Goal: Information Seeking & Learning: Find specific fact

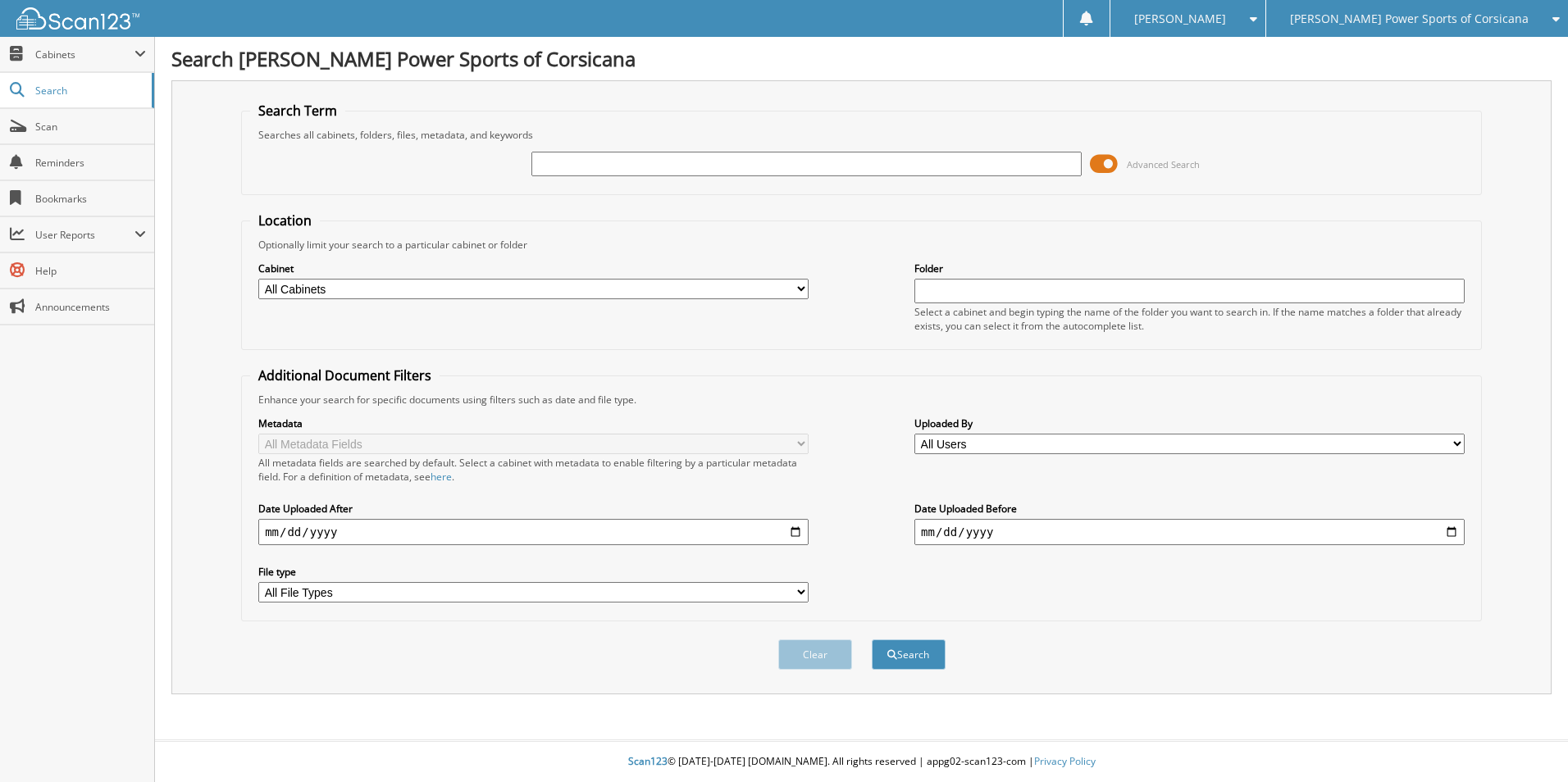
click at [565, 159] on input "text" at bounding box center [806, 164] width 550 height 25
type input "PAYNE"
click at [872, 640] on button "Search" at bounding box center [908, 655] width 74 height 31
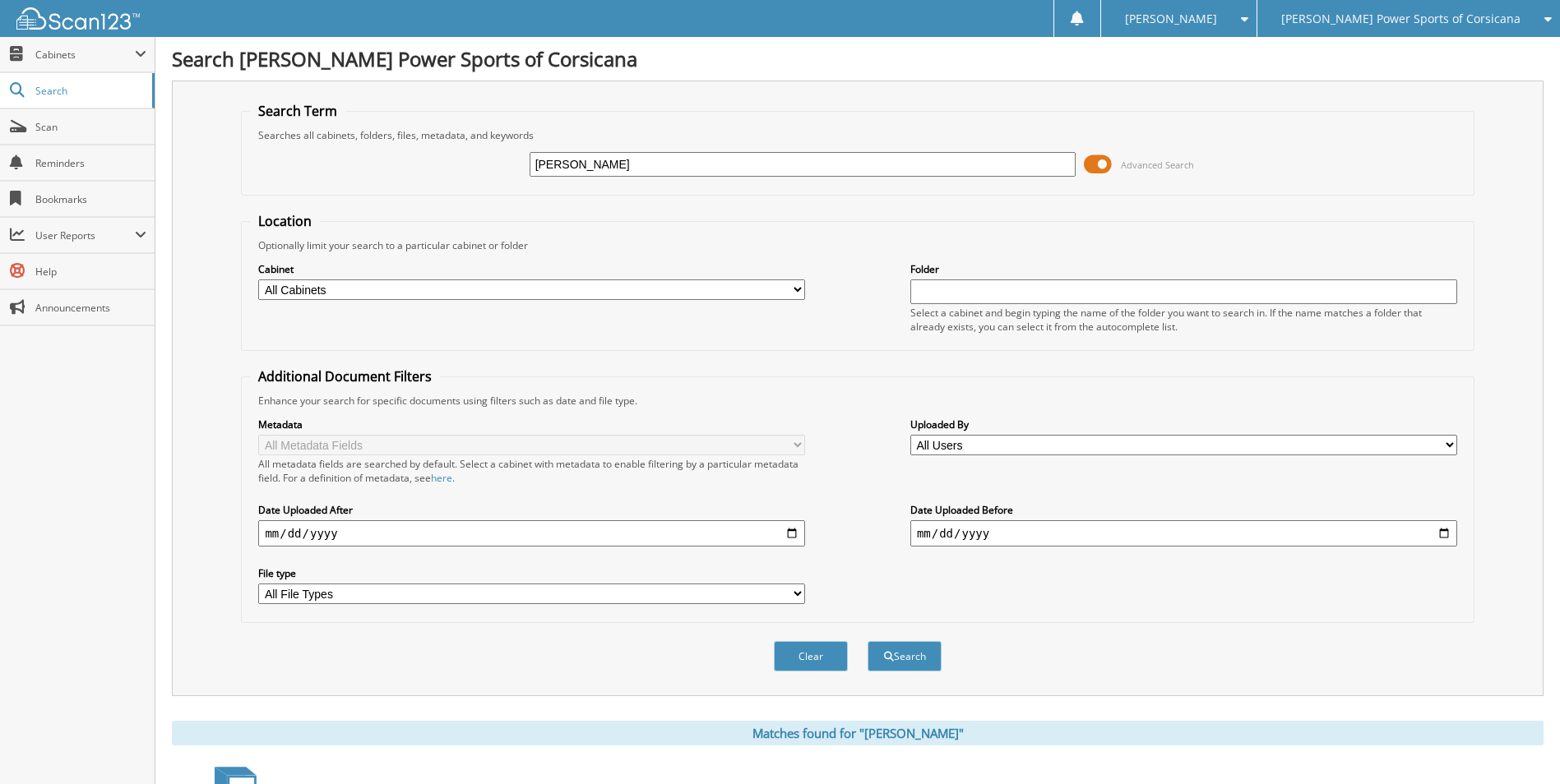
click at [1096, 163] on span at bounding box center [1097, 164] width 28 height 25
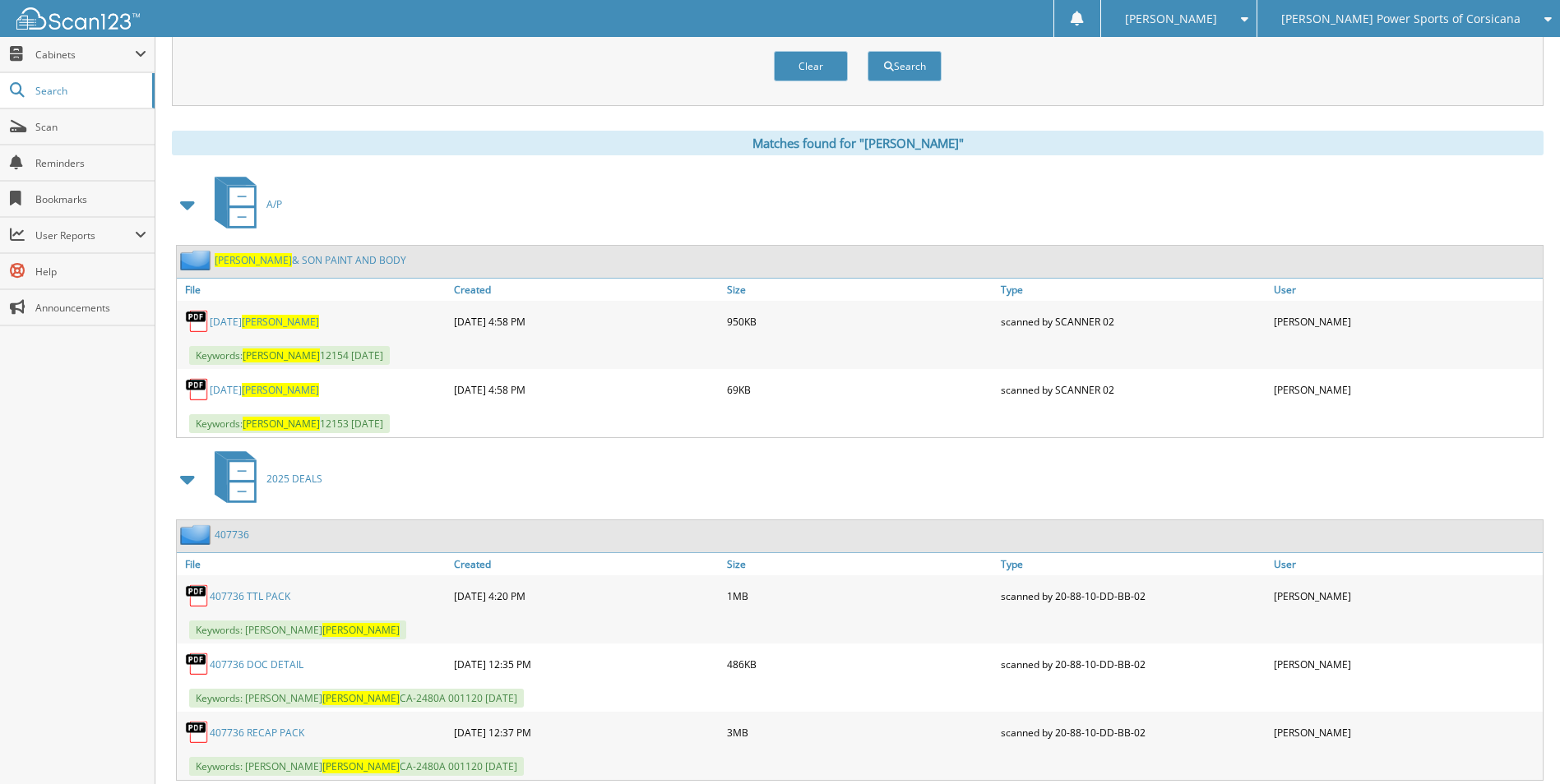
scroll to position [164, 0]
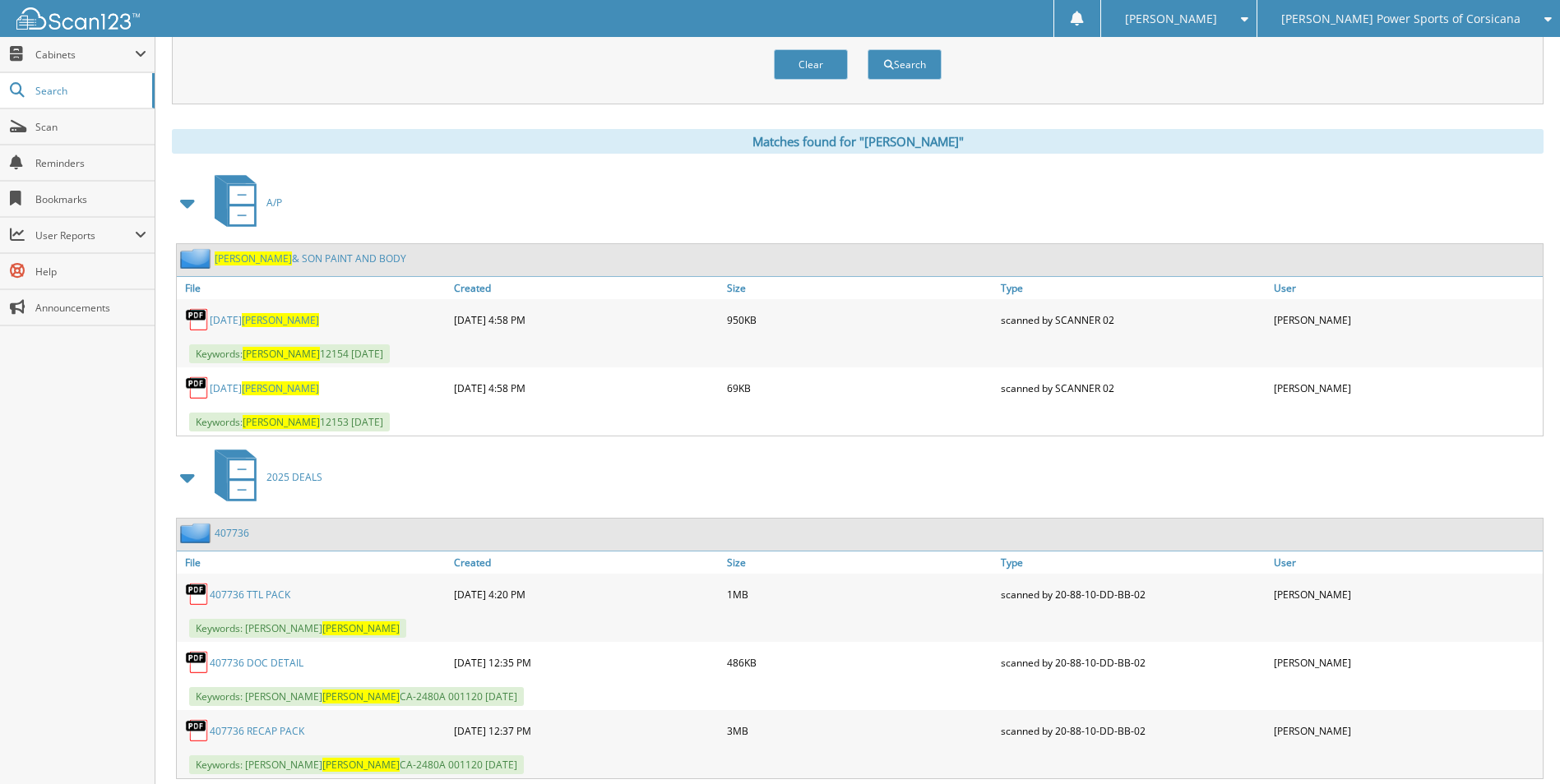
click at [194, 202] on span at bounding box center [188, 202] width 23 height 30
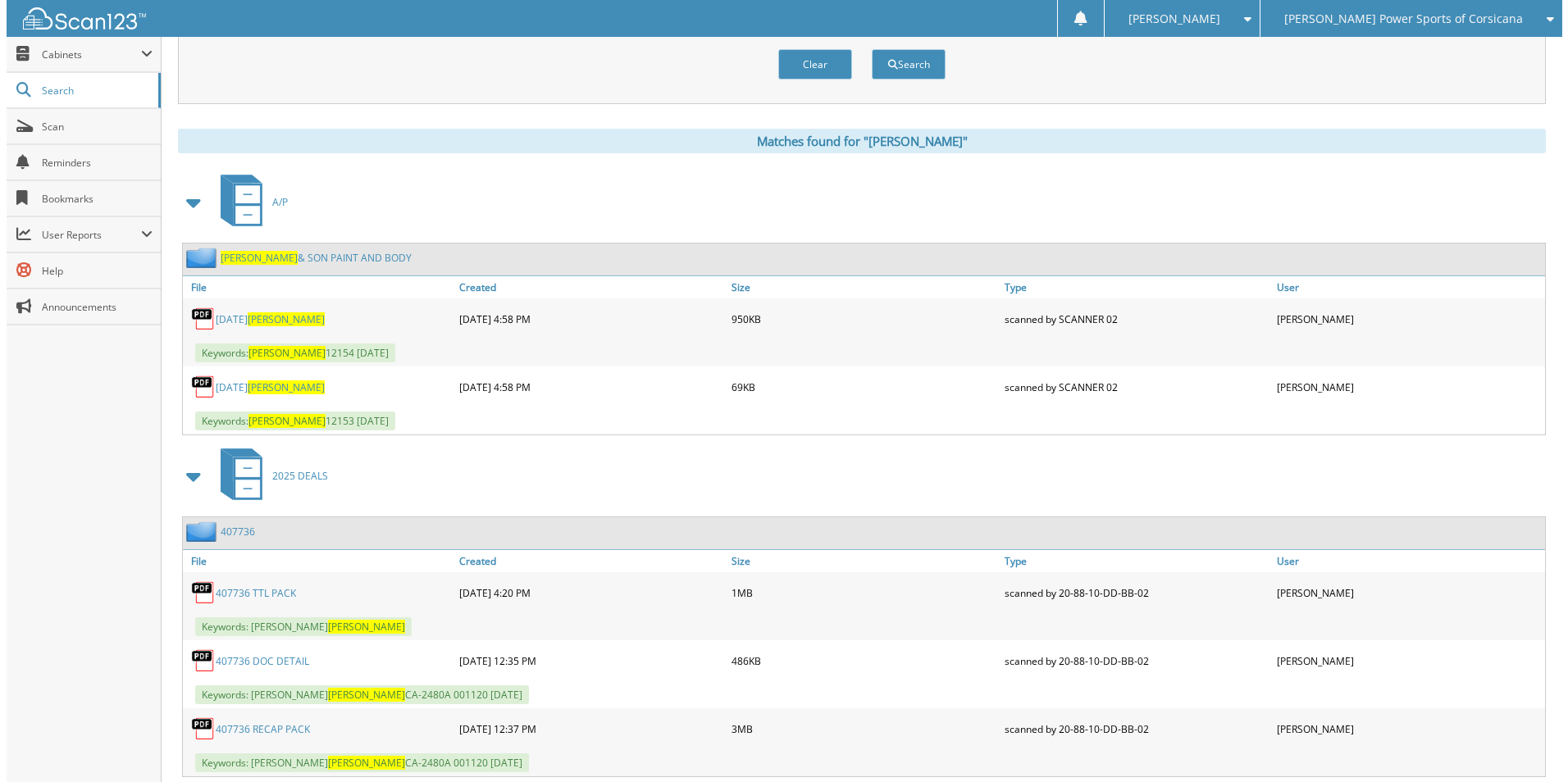
scroll to position [0, 0]
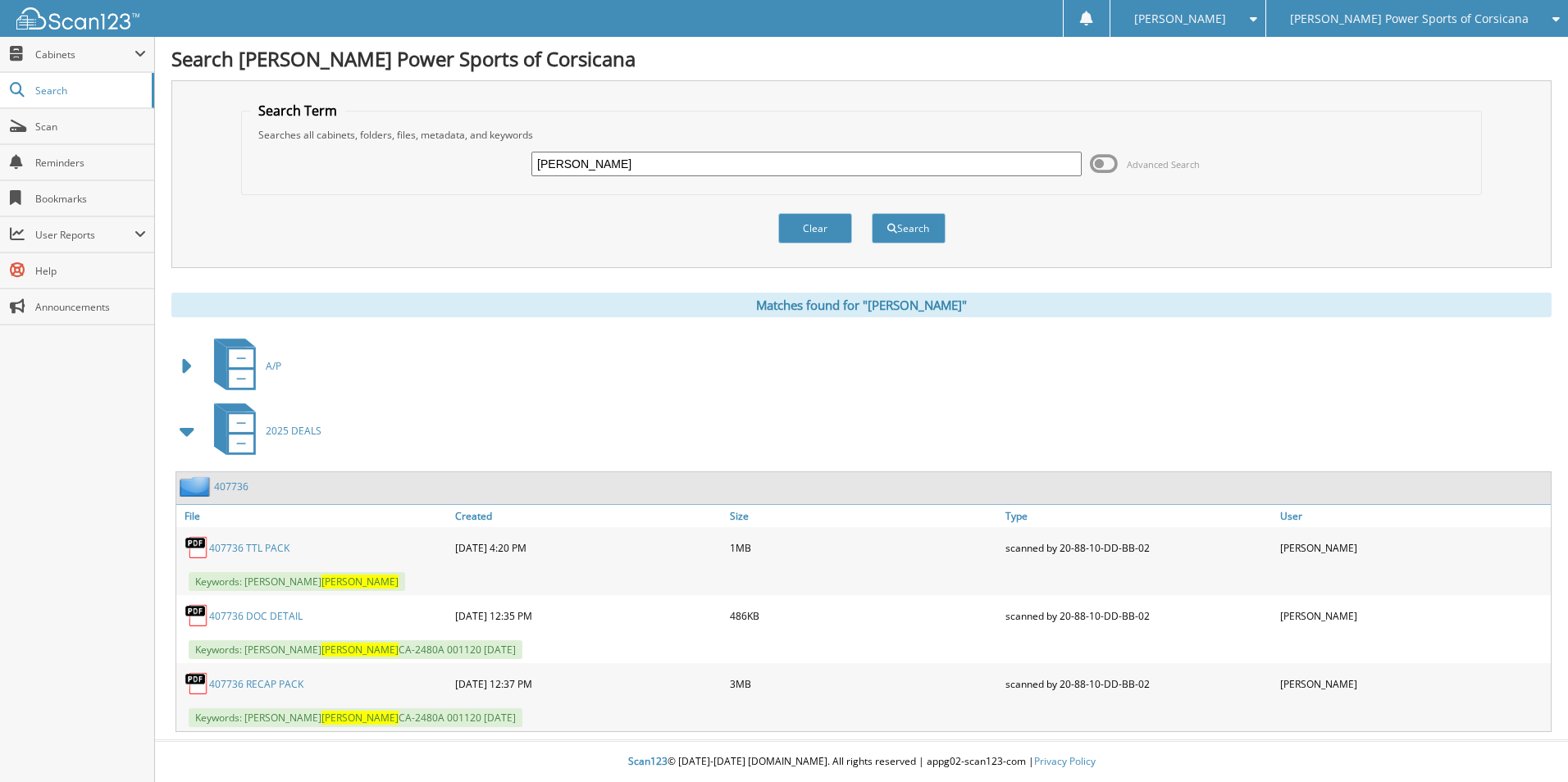
drag, startPoint x: 583, startPoint y: 171, endPoint x: 461, endPoint y: 147, distance: 124.3
click at [456, 150] on div "PAYNE Advanced Search" at bounding box center [862, 164] width 1223 height 44
type input "[PERSON_NAME]"
click at [872, 213] on button "Search" at bounding box center [908, 228] width 74 height 31
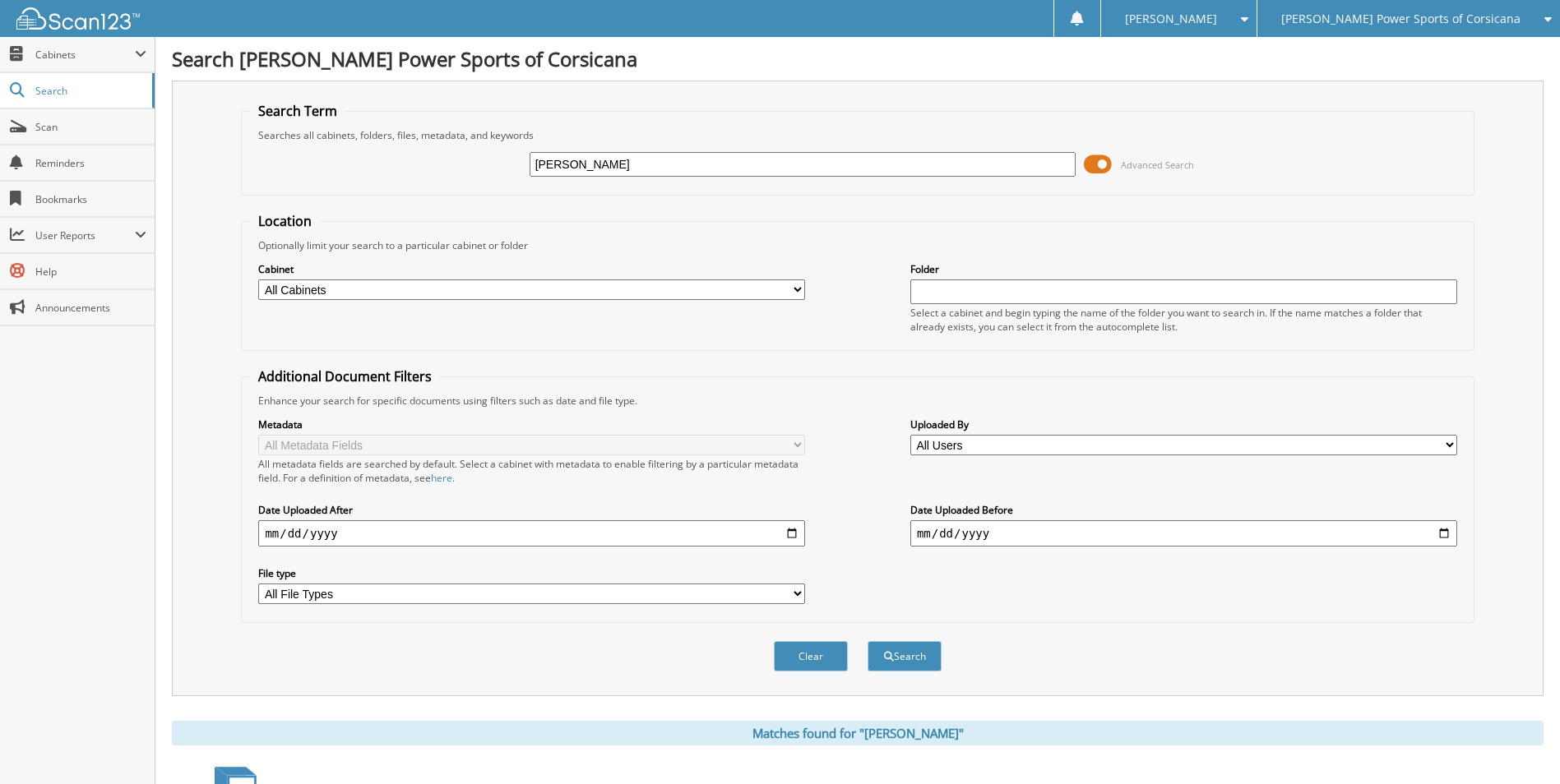
click at [1097, 165] on span at bounding box center [1097, 164] width 28 height 25
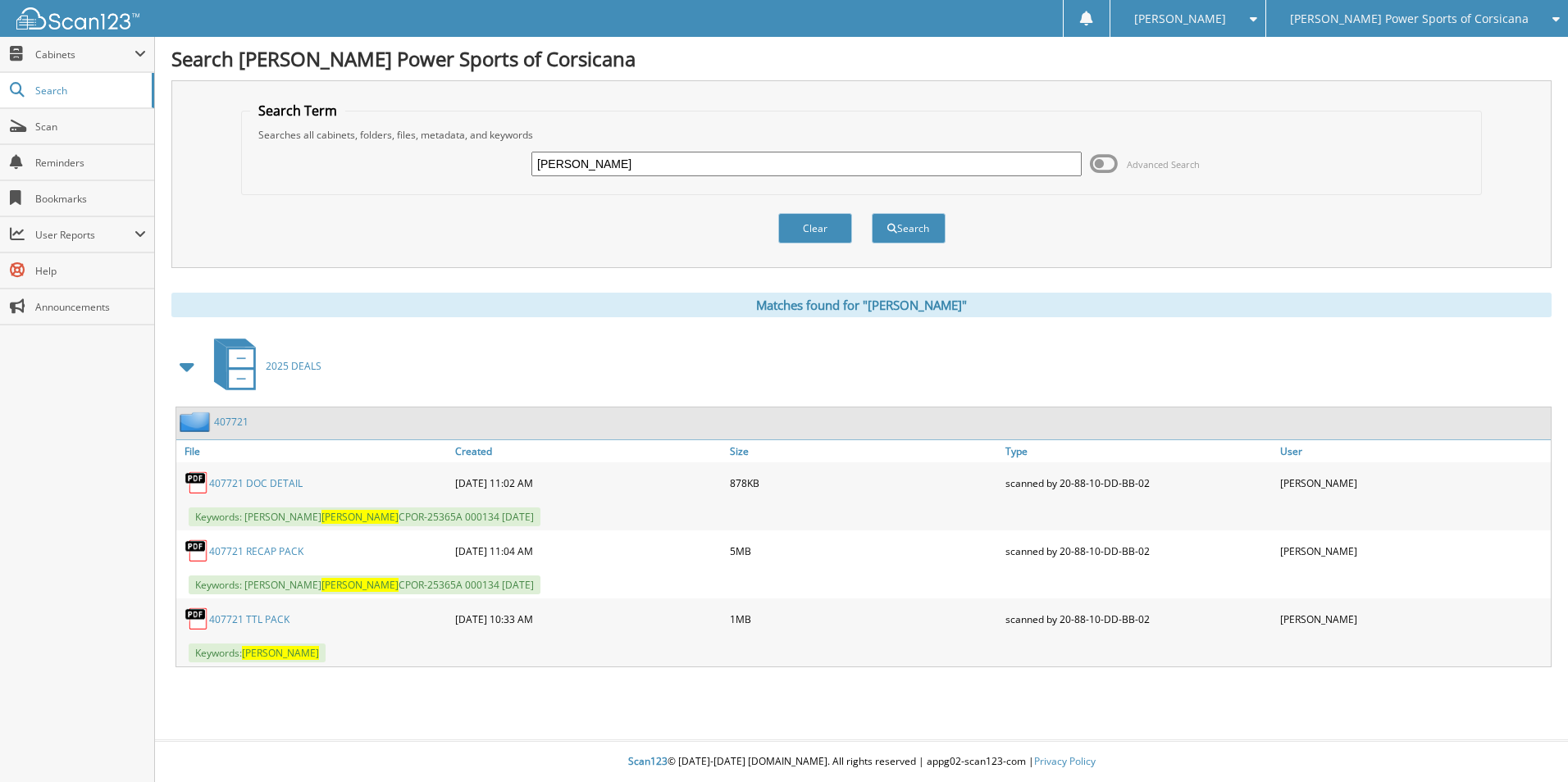
click at [241, 416] on link "407721" at bounding box center [231, 422] width 35 height 14
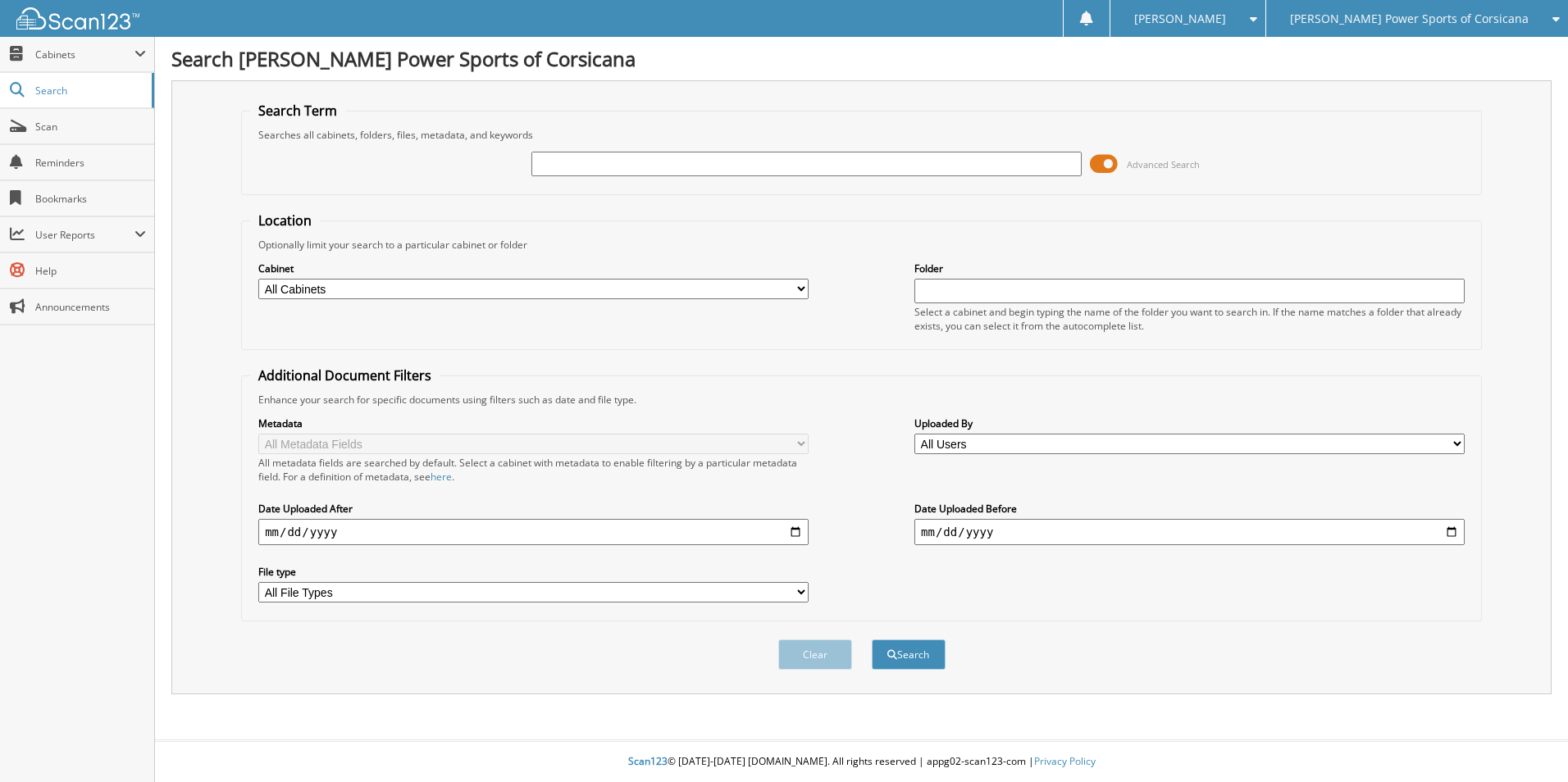
click at [1105, 161] on span at bounding box center [1103, 164] width 28 height 25
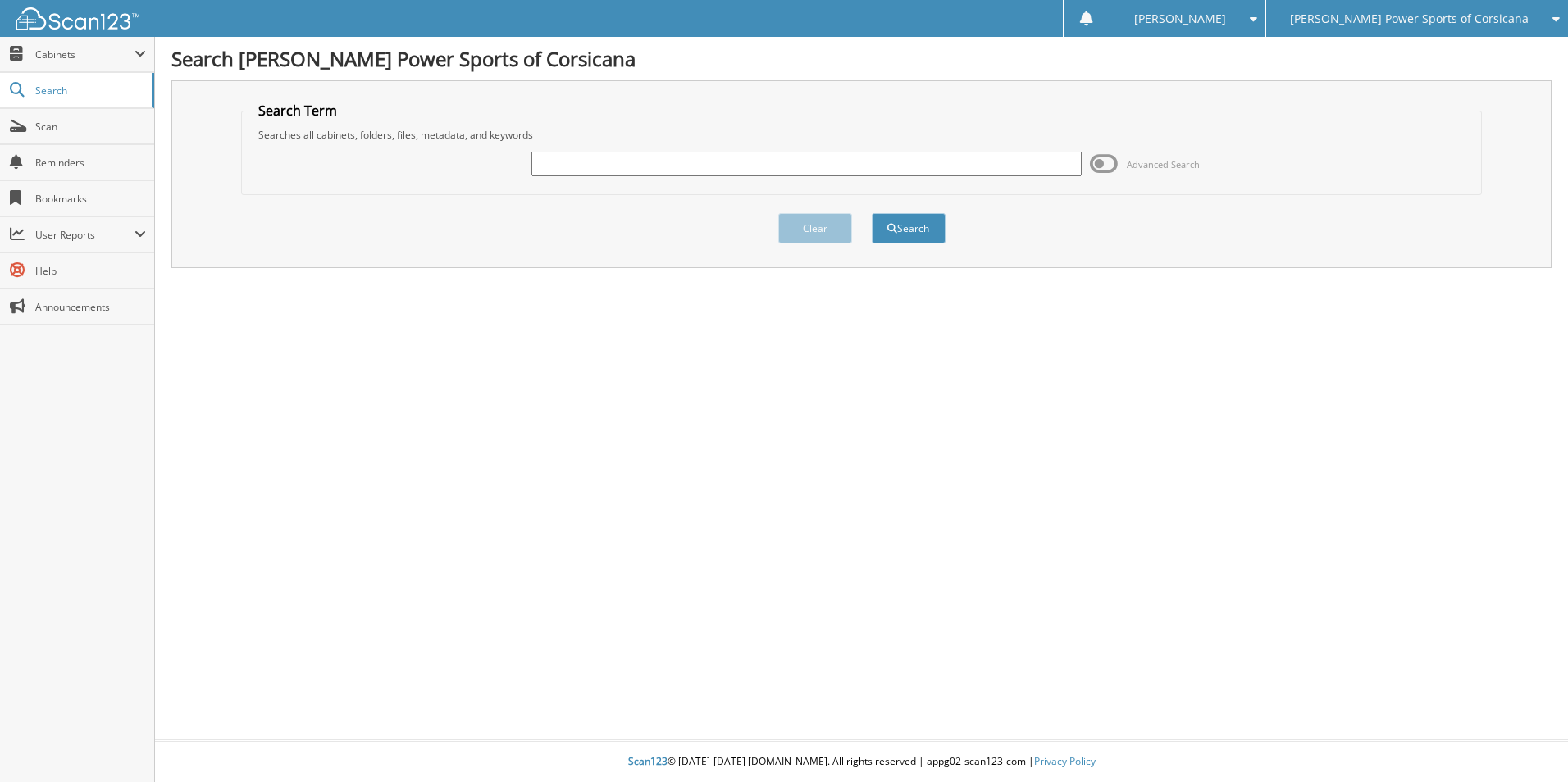
click at [565, 153] on input "text" at bounding box center [806, 164] width 550 height 25
type input "407736"
click at [872, 213] on button "Search" at bounding box center [908, 228] width 74 height 31
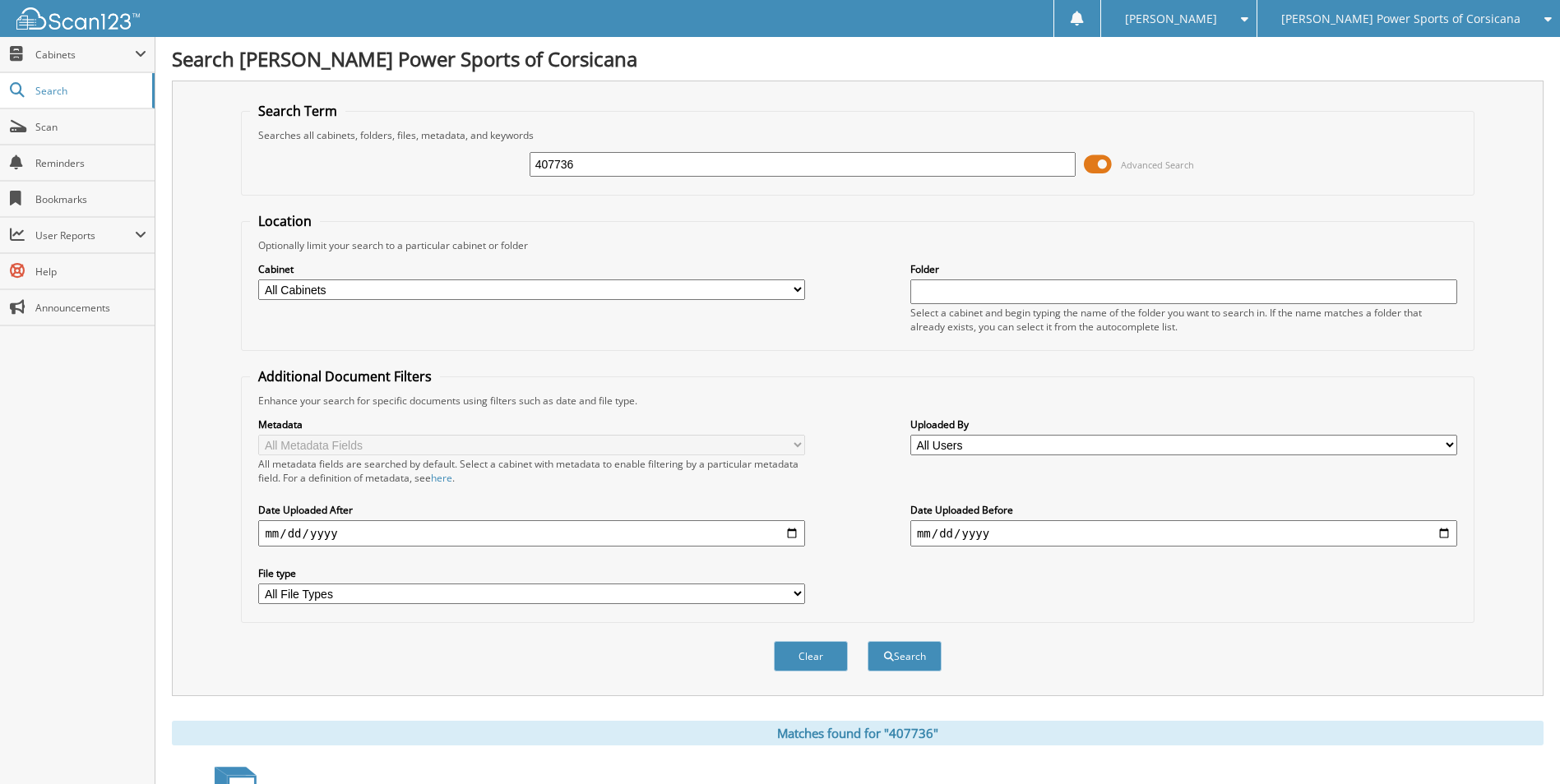
click at [1099, 168] on span at bounding box center [1097, 164] width 28 height 25
